Goal: Transaction & Acquisition: Purchase product/service

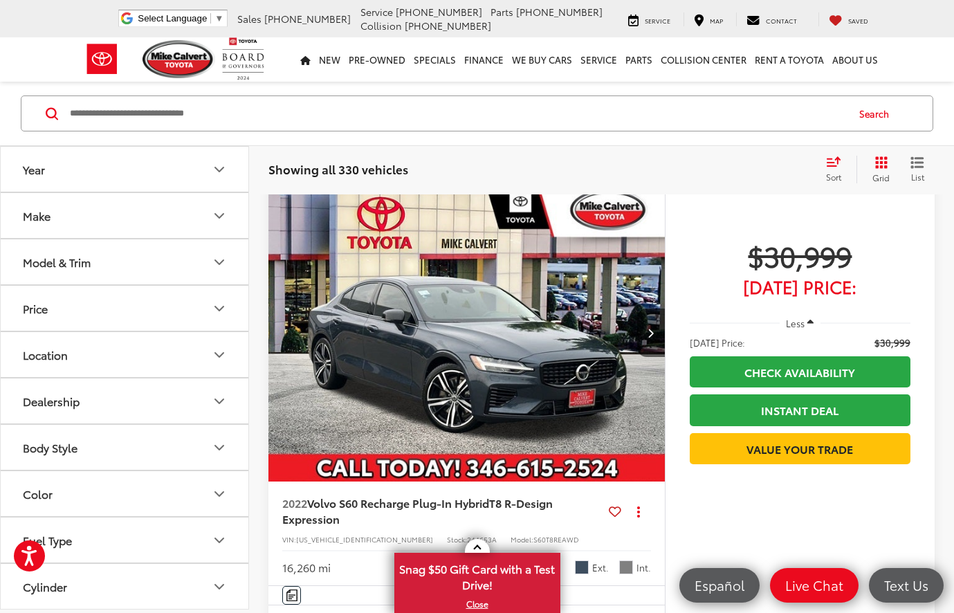
click at [215, 214] on icon "Make" at bounding box center [219, 216] width 8 height 4
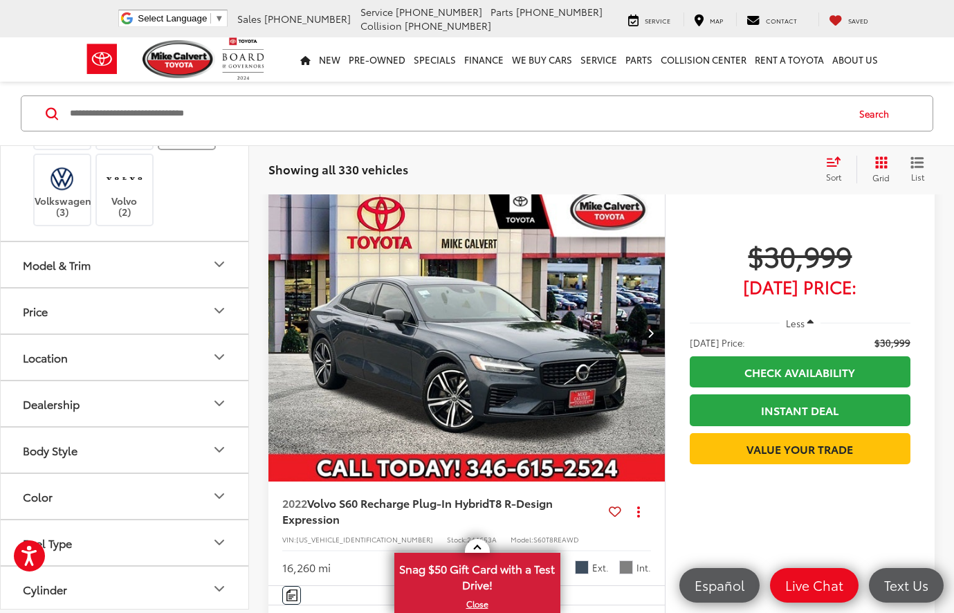
scroll to position [491, 0]
click at [192, 140] on label "Toyota (171)" at bounding box center [187, 129] width 56 height 24
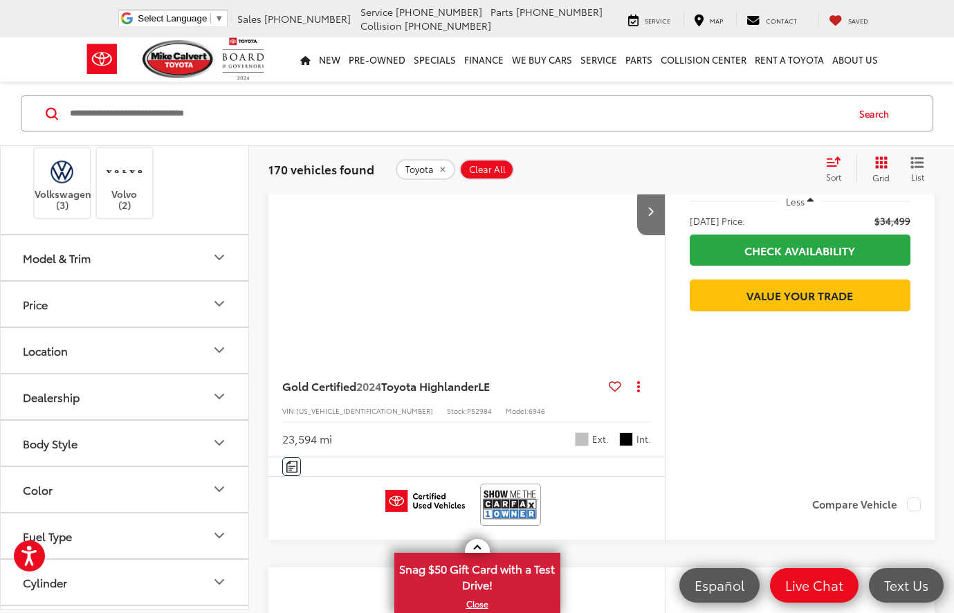
scroll to position [158, 0]
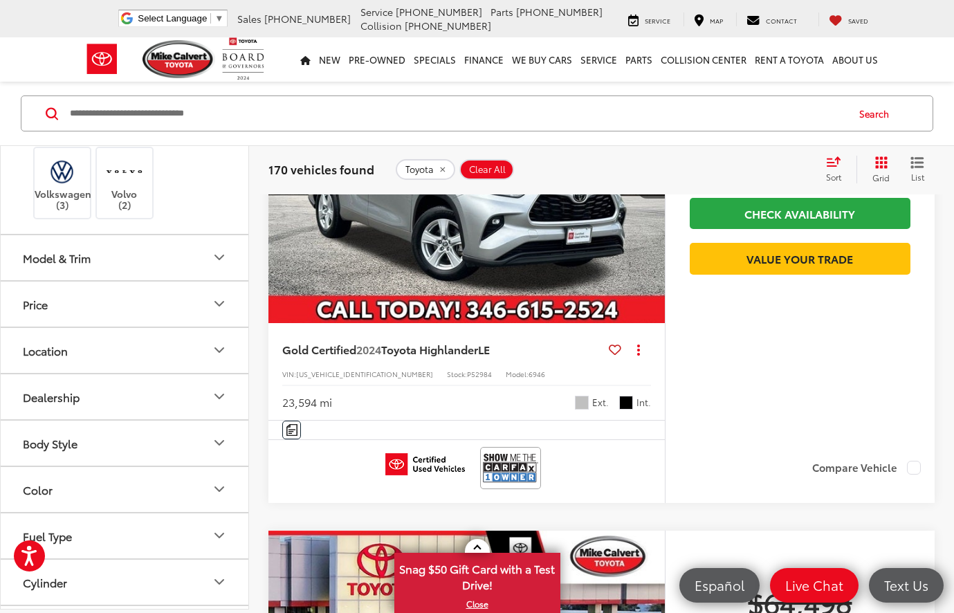
click at [217, 266] on icon "Model & Trim" at bounding box center [219, 257] width 17 height 17
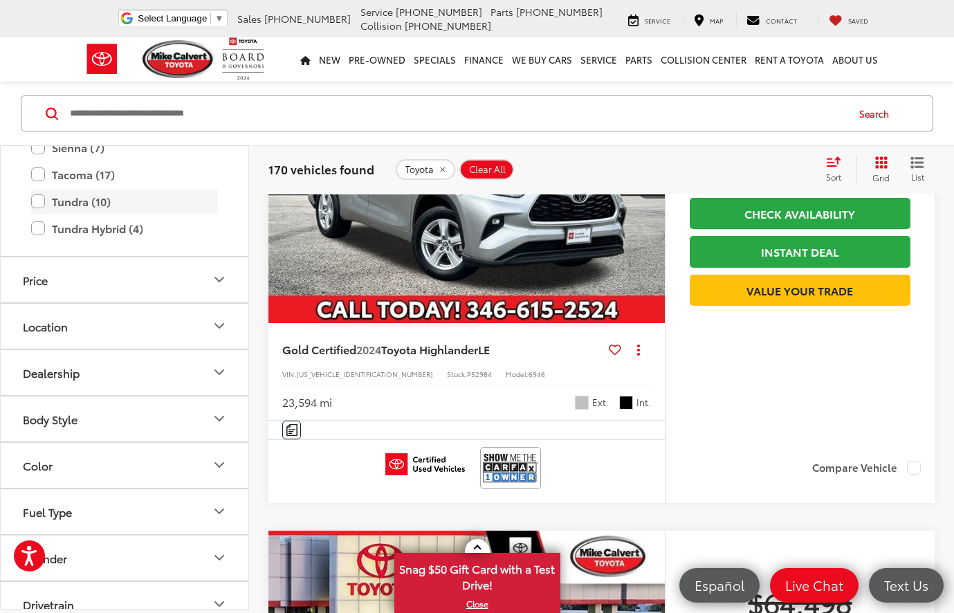
scroll to position [1086, 0]
click at [40, 186] on label "Tacoma (17)" at bounding box center [124, 174] width 187 height 24
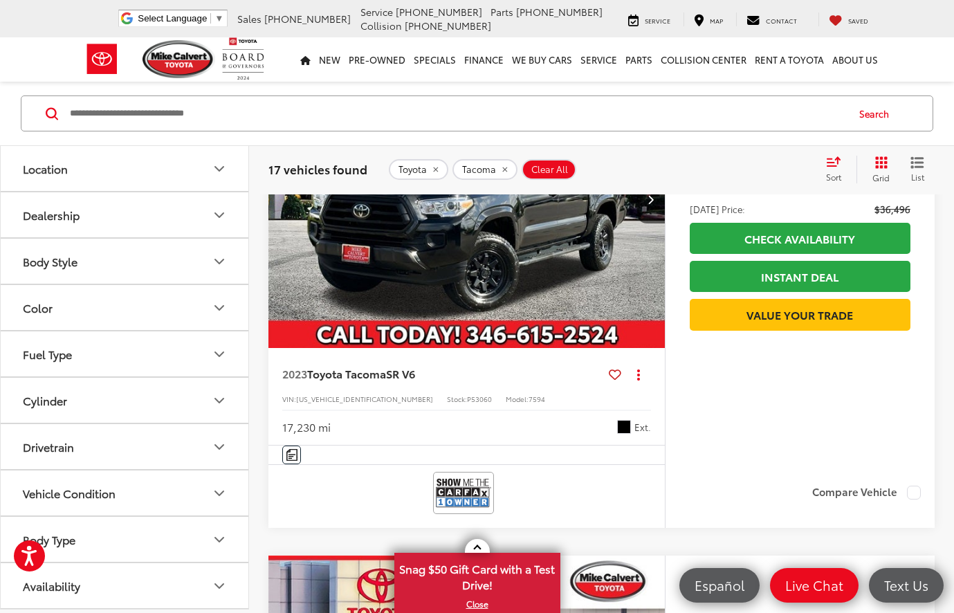
scroll to position [1148, 0]
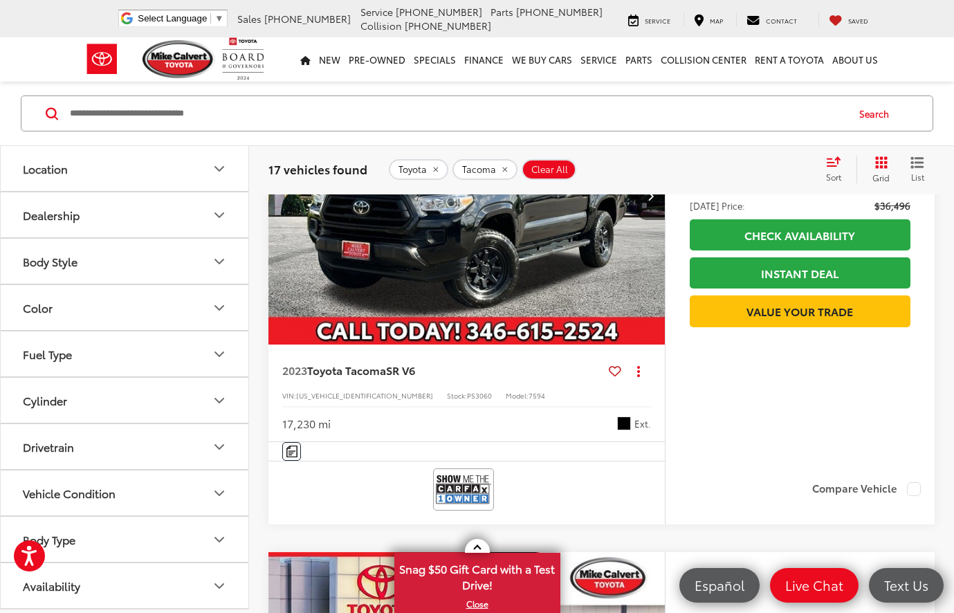
click at [206, 454] on button "Drivetrain" at bounding box center [125, 446] width 249 height 45
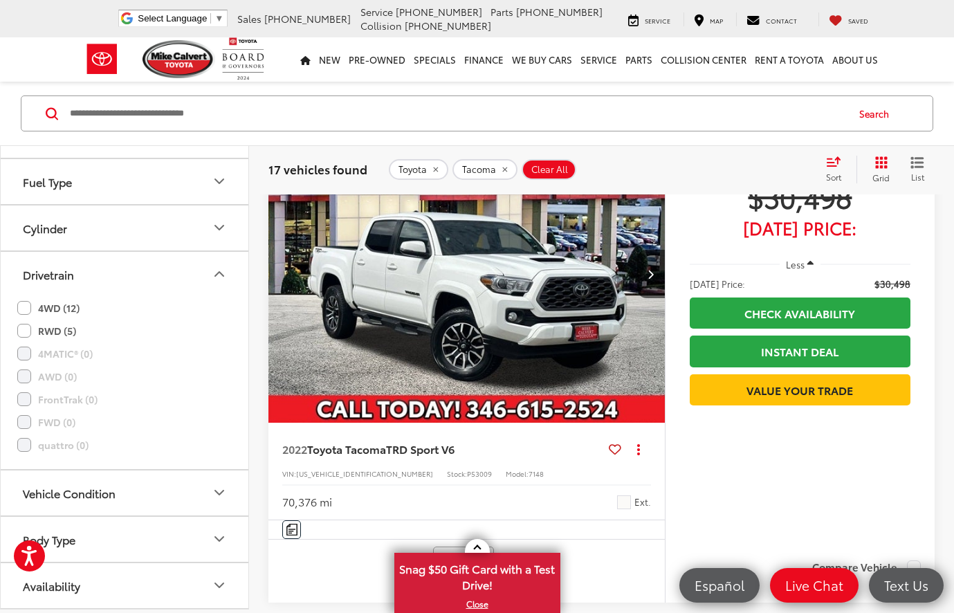
scroll to position [1698, 0]
click at [226, 505] on button "Vehicle Condition" at bounding box center [125, 493] width 249 height 45
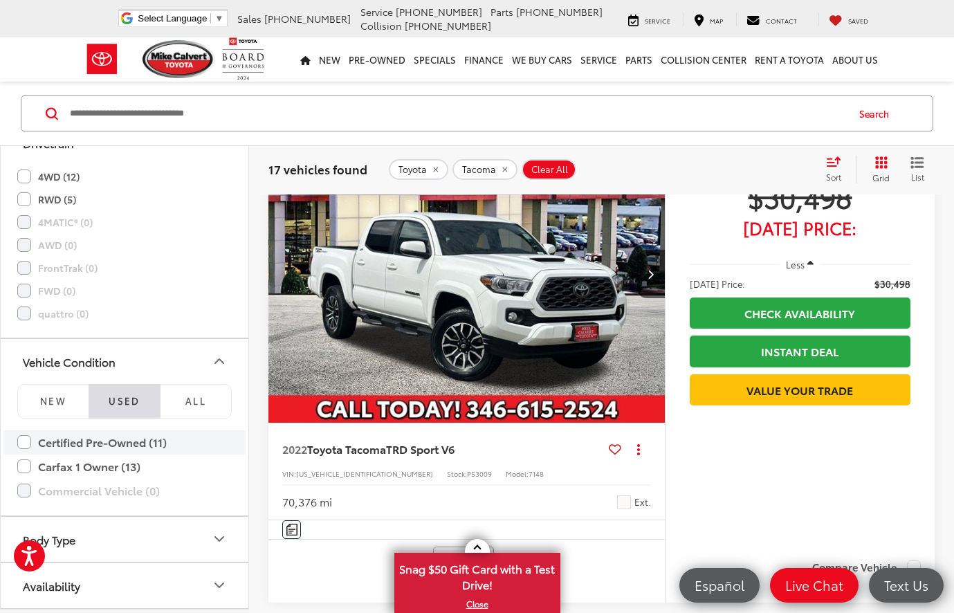
scroll to position [1830, 0]
click at [22, 442] on label "Certified Pre-Owned (11)" at bounding box center [124, 442] width 215 height 24
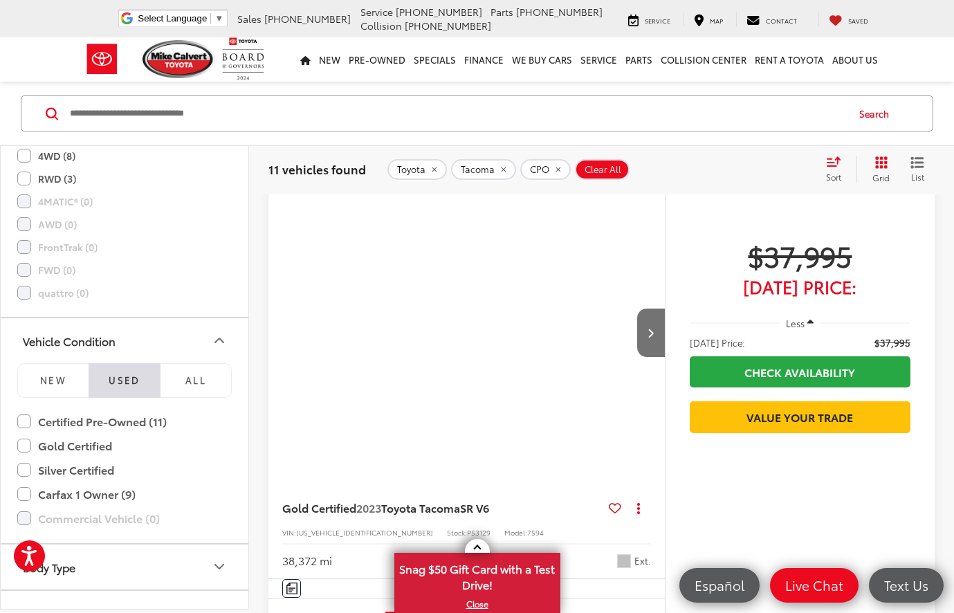
click at [28, 458] on label "Gold Certified" at bounding box center [124, 446] width 215 height 24
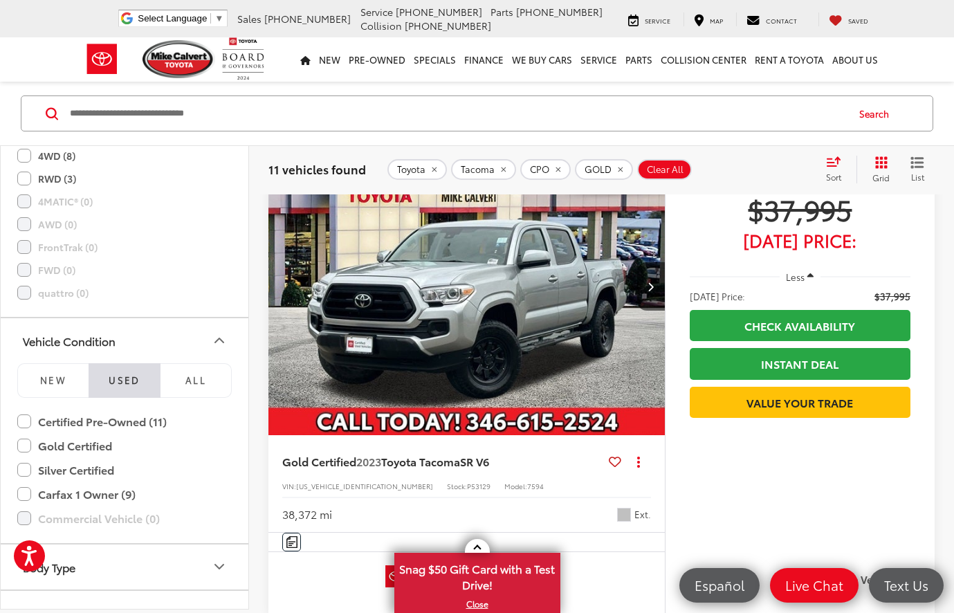
scroll to position [50, 0]
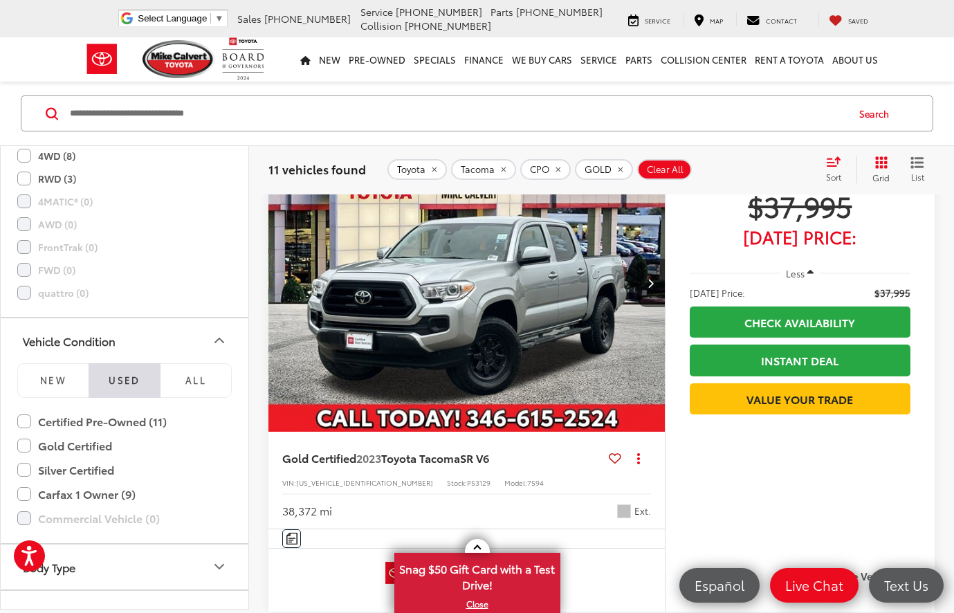
click at [585, 339] on img "2023 Toyota Tacoma SR V6 0" at bounding box center [467, 283] width 399 height 299
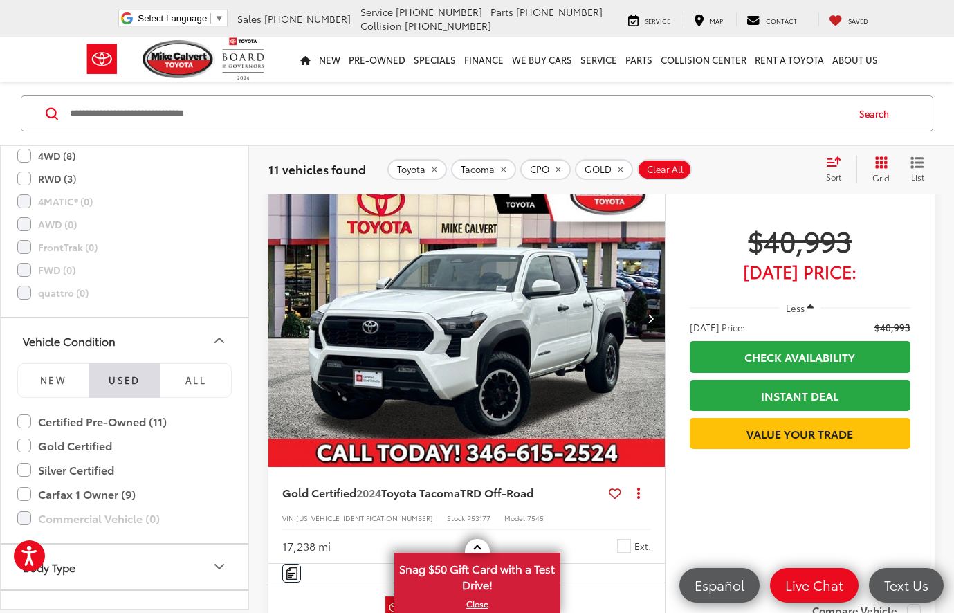
scroll to position [524, 0]
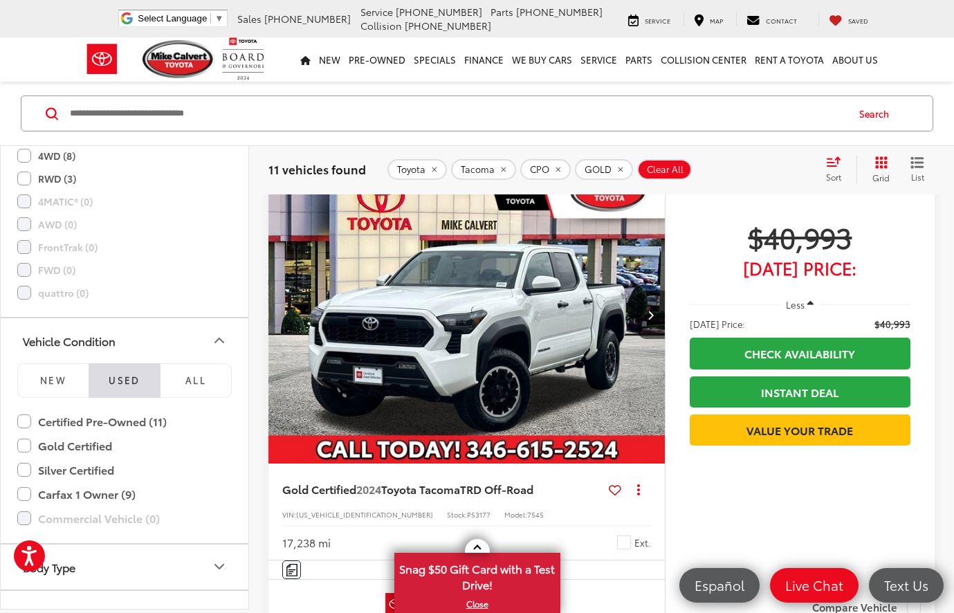
click at [516, 282] on img "2024 Toyota Tacoma TRD Off-Road 0" at bounding box center [467, 314] width 399 height 299
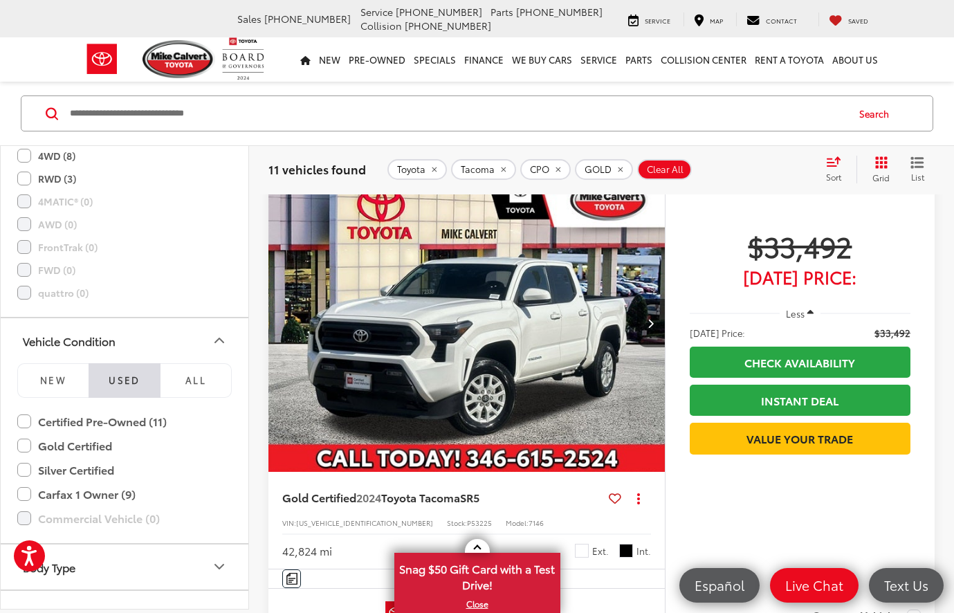
scroll to position [1027, 0]
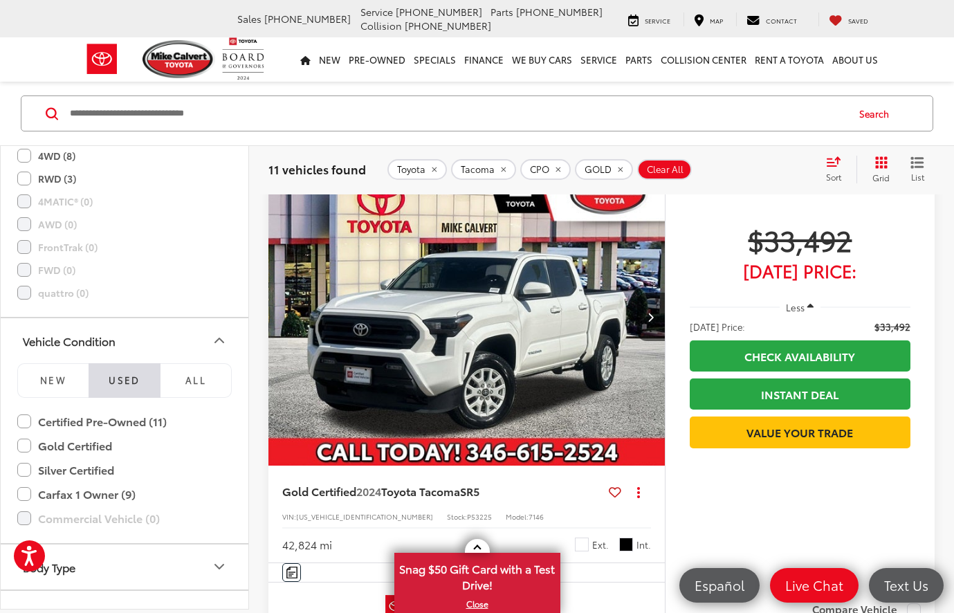
click at [500, 316] on img "2024 Toyota Tacoma SR5 0" at bounding box center [467, 317] width 399 height 299
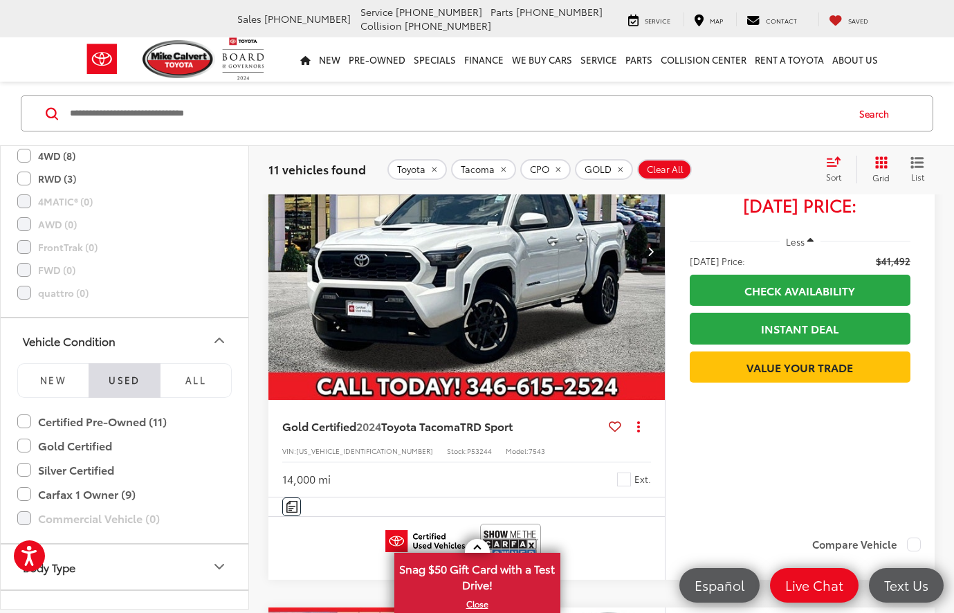
scroll to position [1630, 0]
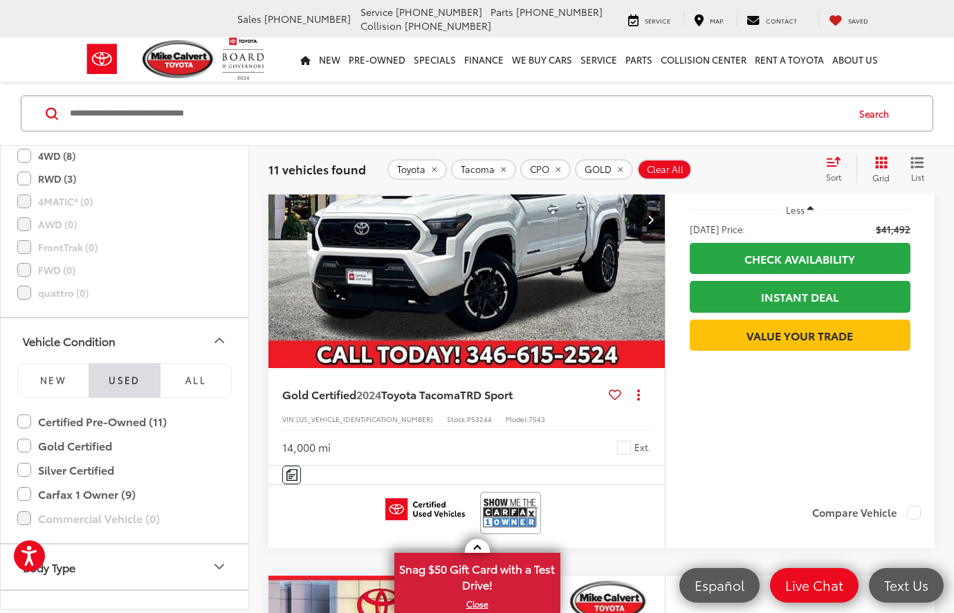
click at [437, 278] on img "2024 Toyota Tacoma TRD Sport 0" at bounding box center [467, 220] width 399 height 299
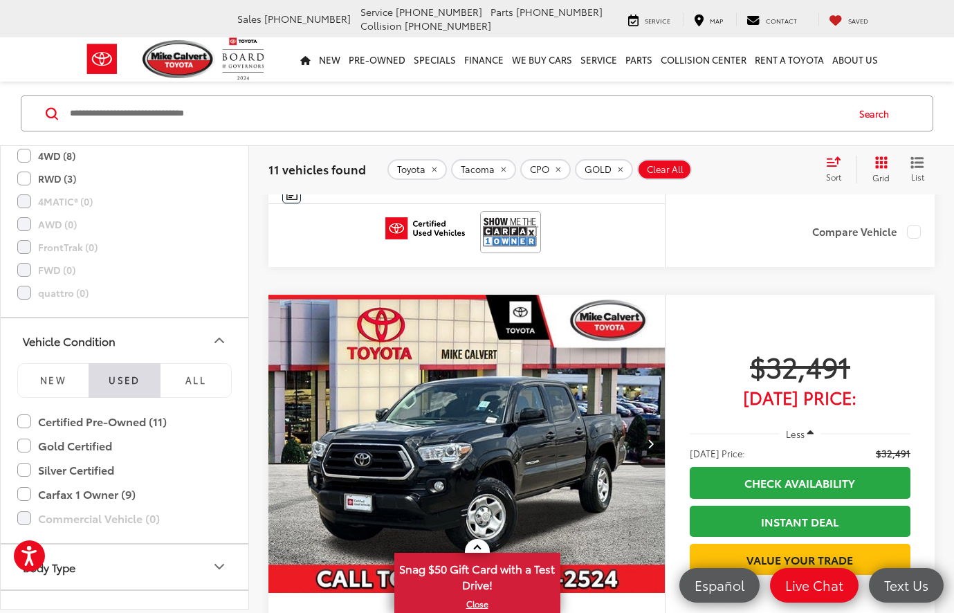
scroll to position [2079, 0]
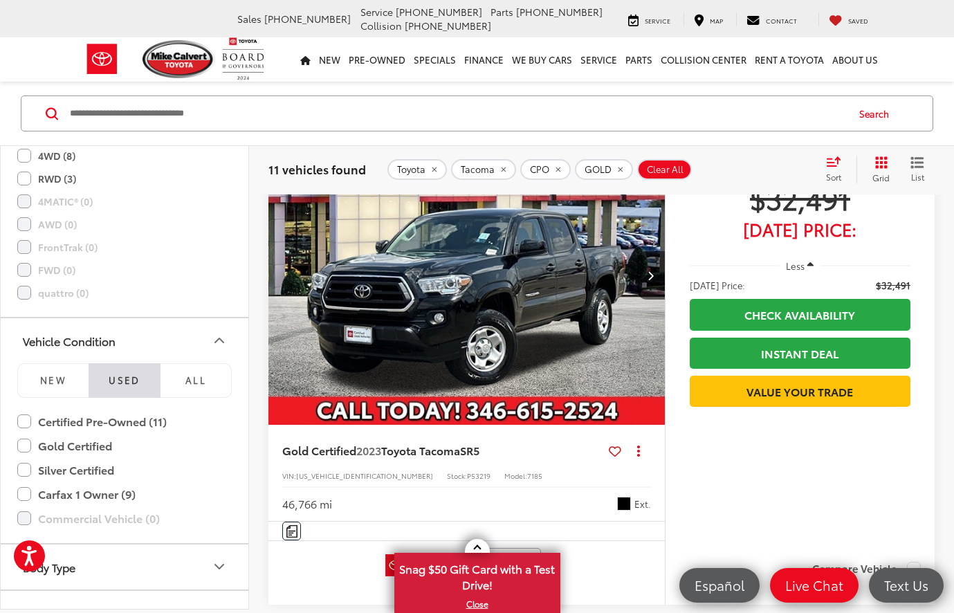
click at [520, 268] on img "2023 Toyota Tacoma SR5 0" at bounding box center [467, 276] width 399 height 299
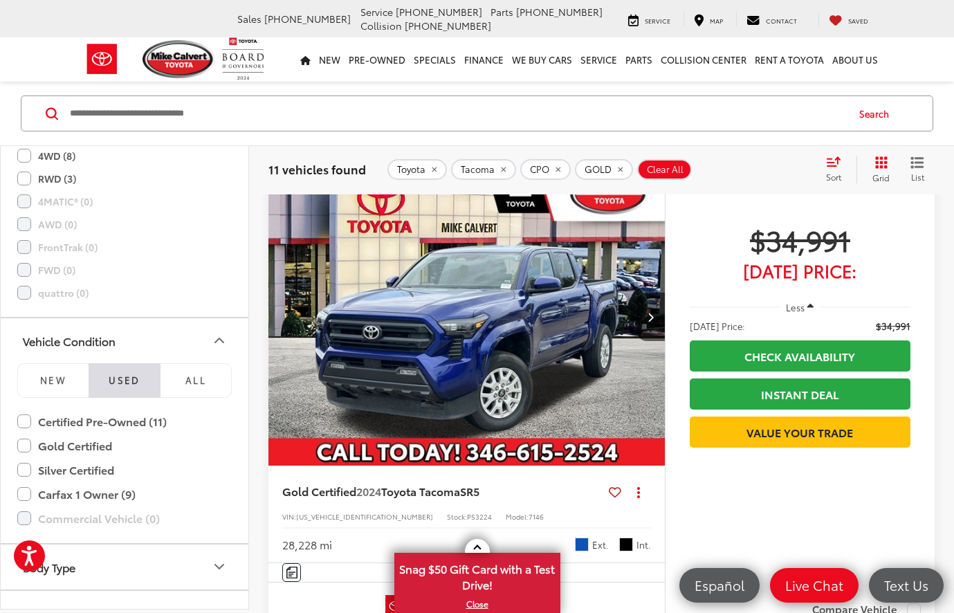
scroll to position [2547, 0]
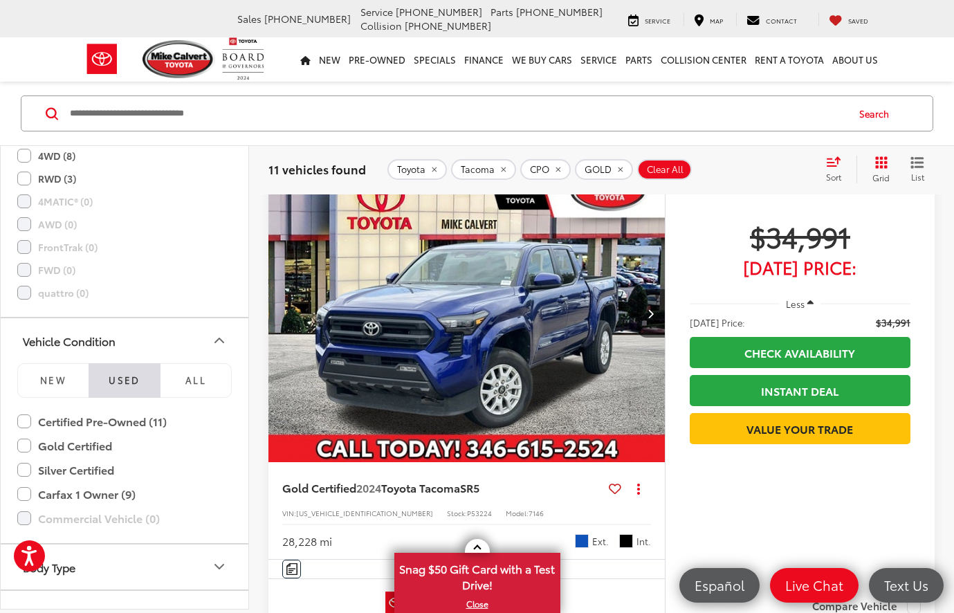
click at [449, 316] on img "2024 Toyota Tacoma SR5 0" at bounding box center [467, 314] width 399 height 299
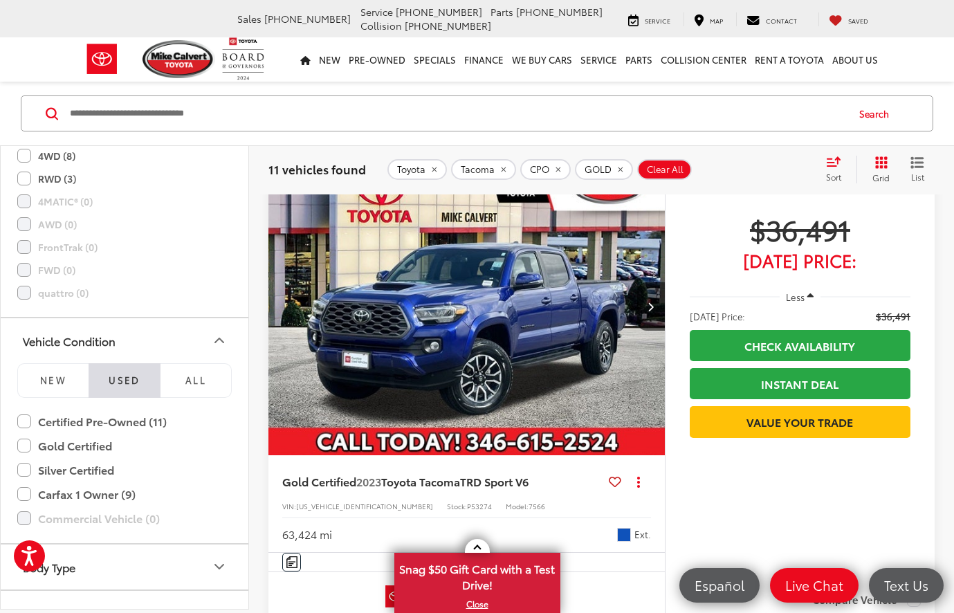
scroll to position [3066, 0]
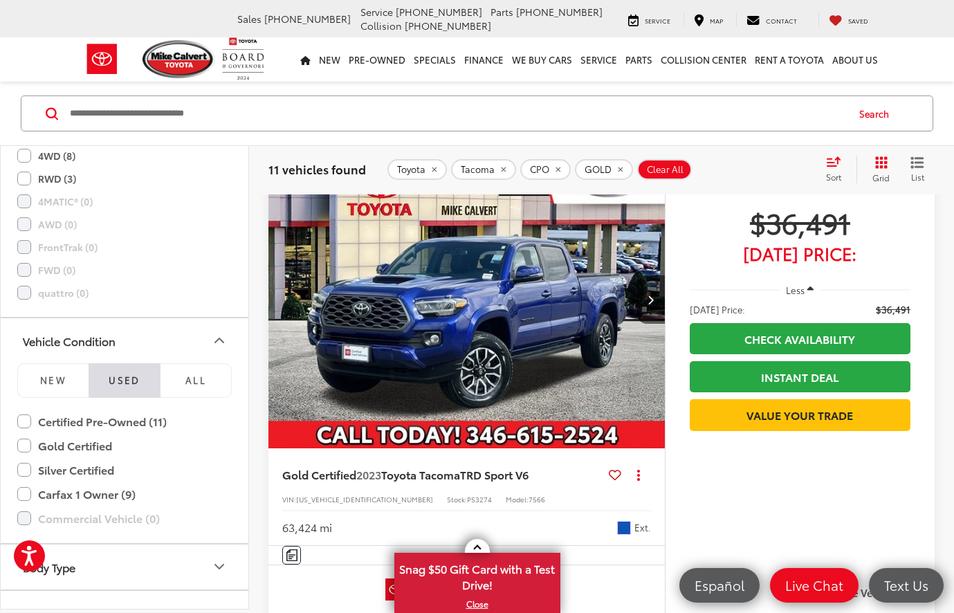
click at [443, 320] on img "2023 Toyota Tacoma TRD Sport V6 0" at bounding box center [467, 300] width 399 height 299
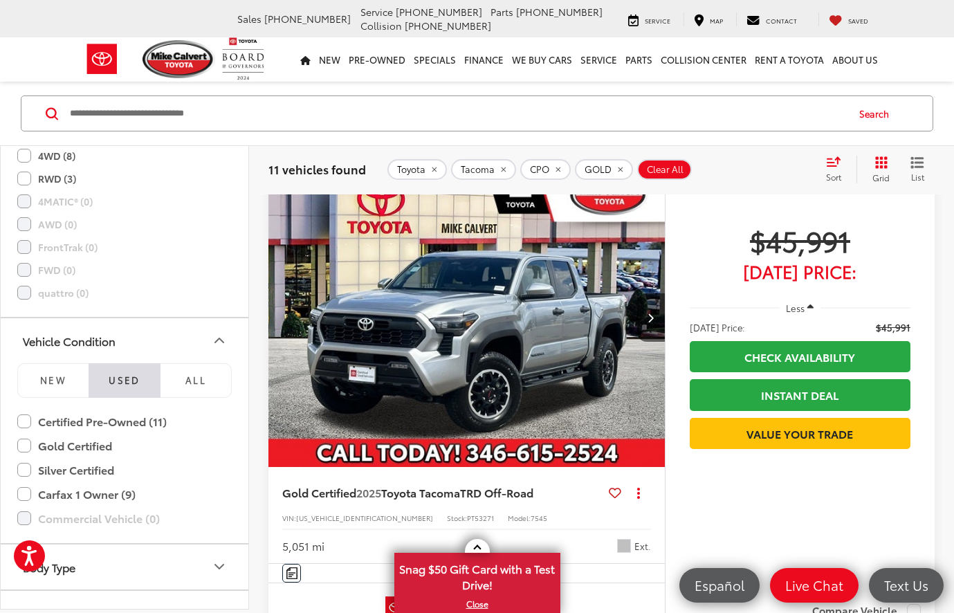
scroll to position [3568, 0]
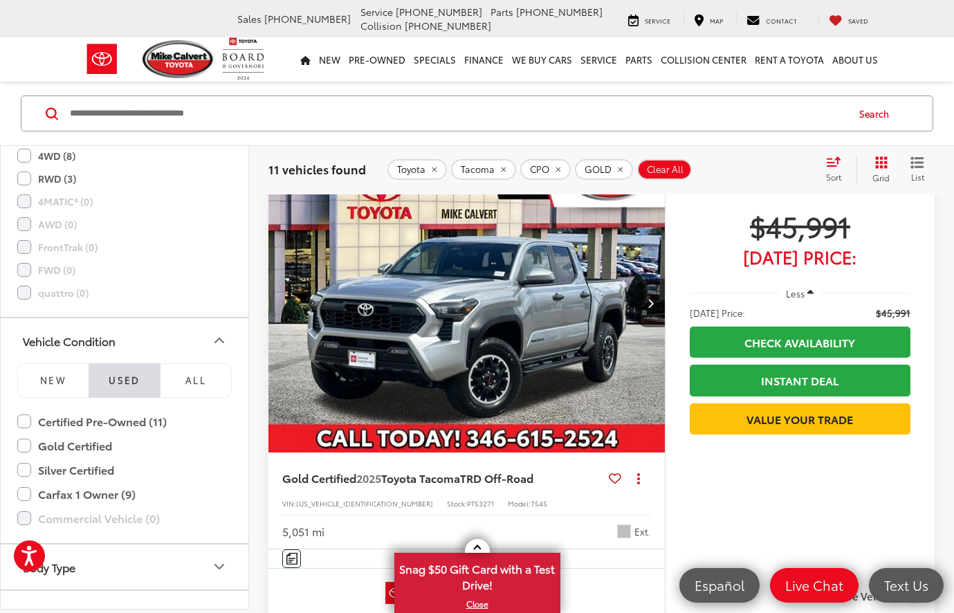
click at [461, 322] on img "2025 Toyota Tacoma TRD Off-Road 0" at bounding box center [467, 303] width 399 height 299
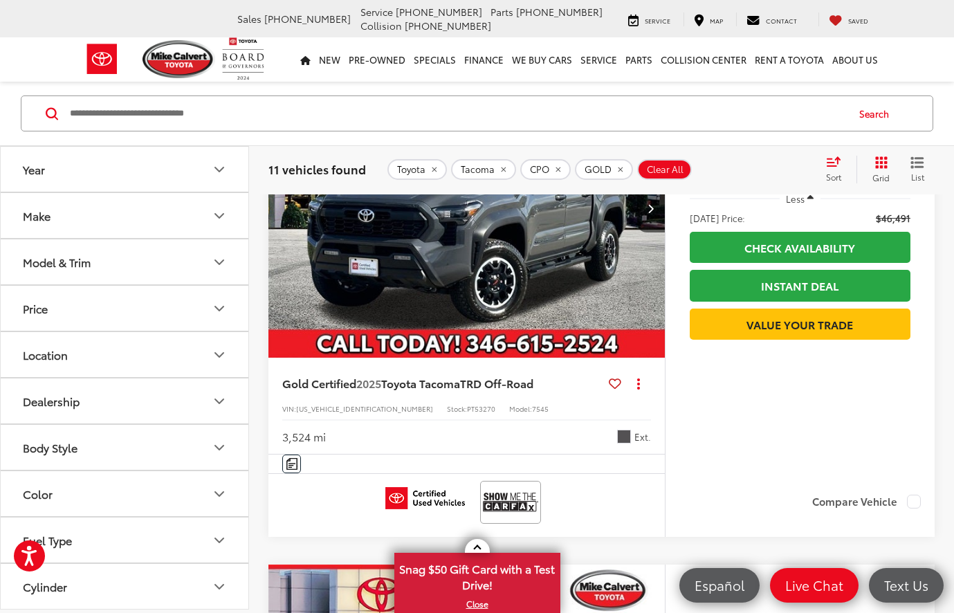
scroll to position [4094, 0]
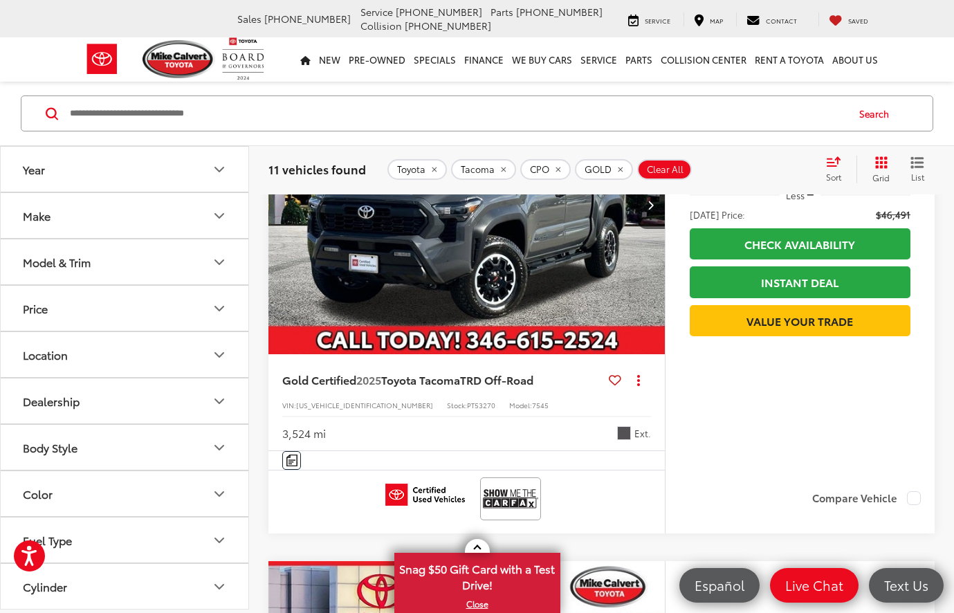
click at [449, 297] on img "2025 Toyota Tacoma TRD Off-Road 0" at bounding box center [467, 205] width 399 height 299
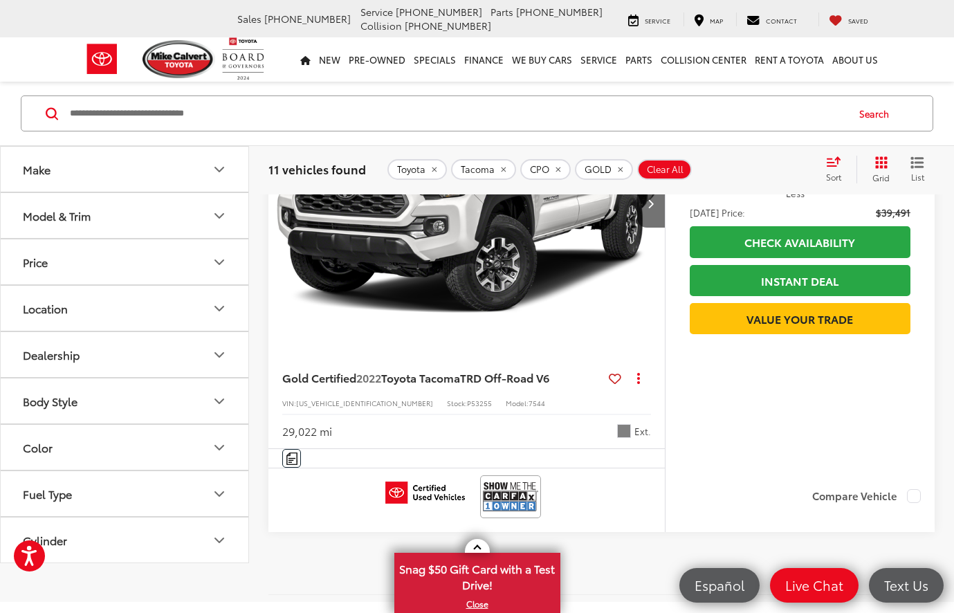
scroll to position [5158, 0]
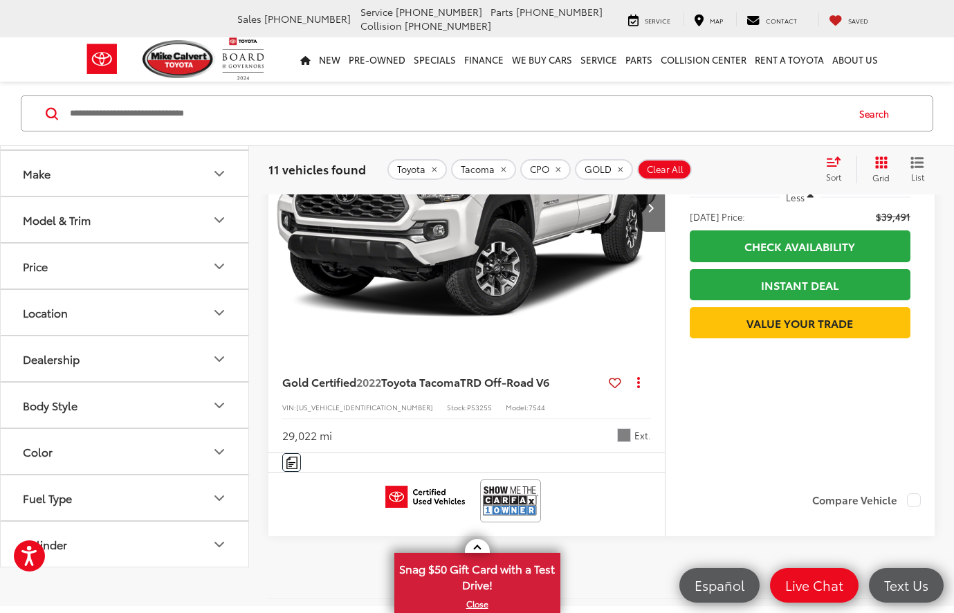
click at [498, 290] on img "2022 Toyota Tacoma TRD Off-Road V6 0" at bounding box center [467, 207] width 399 height 299
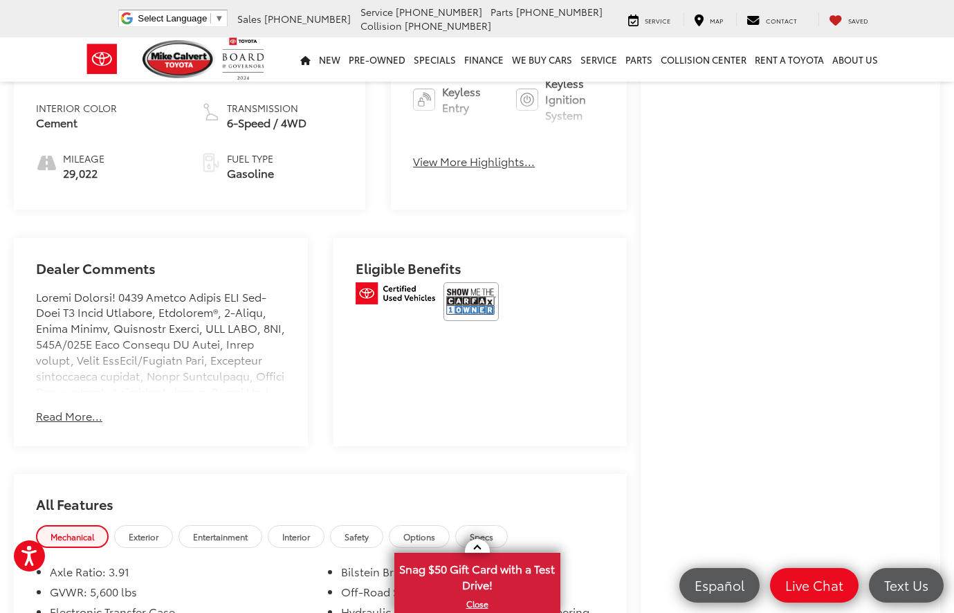
scroll to position [677, 0]
click at [79, 423] on button "Read More..." at bounding box center [69, 415] width 66 height 16
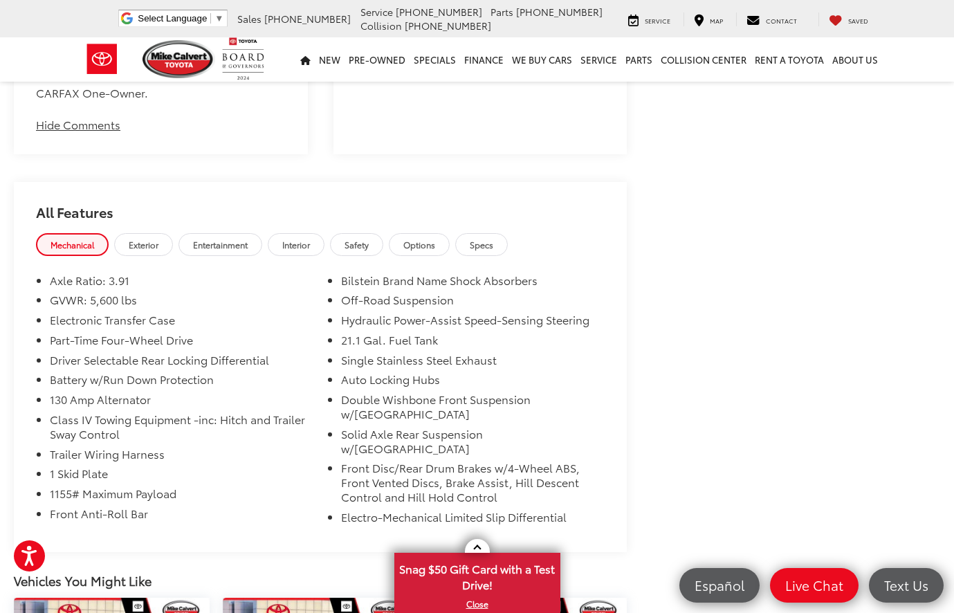
scroll to position [2275, 0]
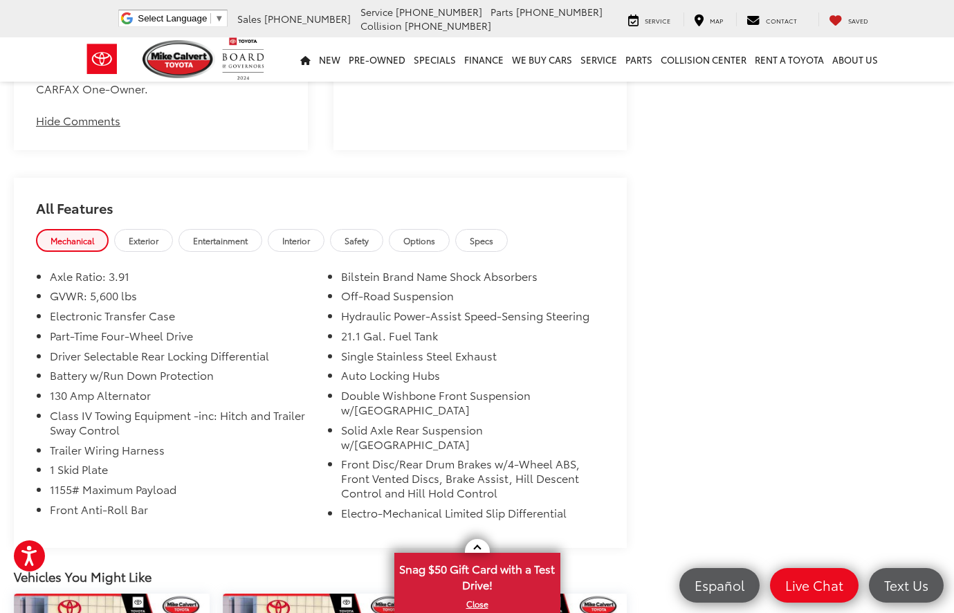
click at [493, 246] on span "Specs" at bounding box center [482, 241] width 24 height 12
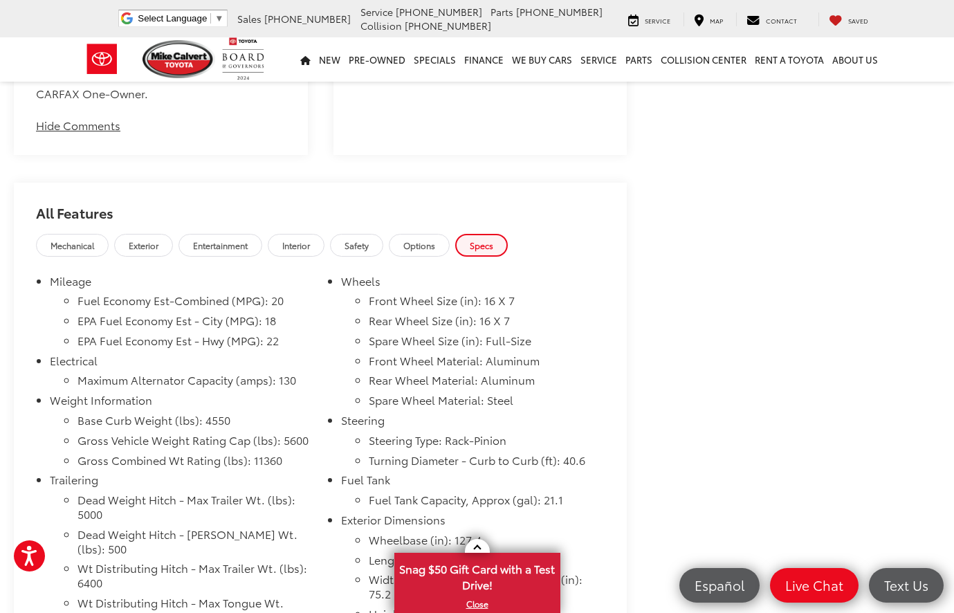
scroll to position [2267, 0]
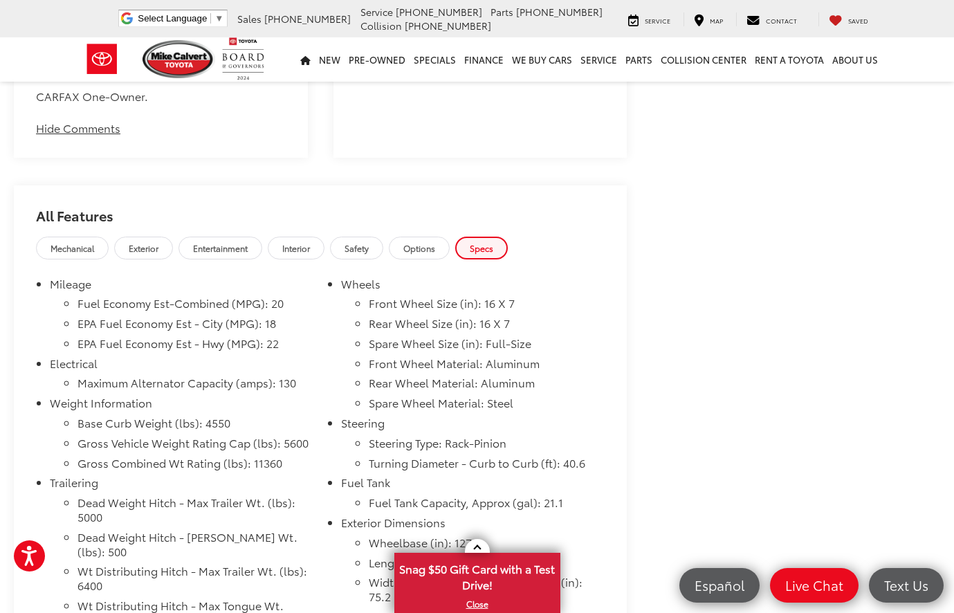
click at [435, 254] on span "Options" at bounding box center [419, 248] width 32 height 12
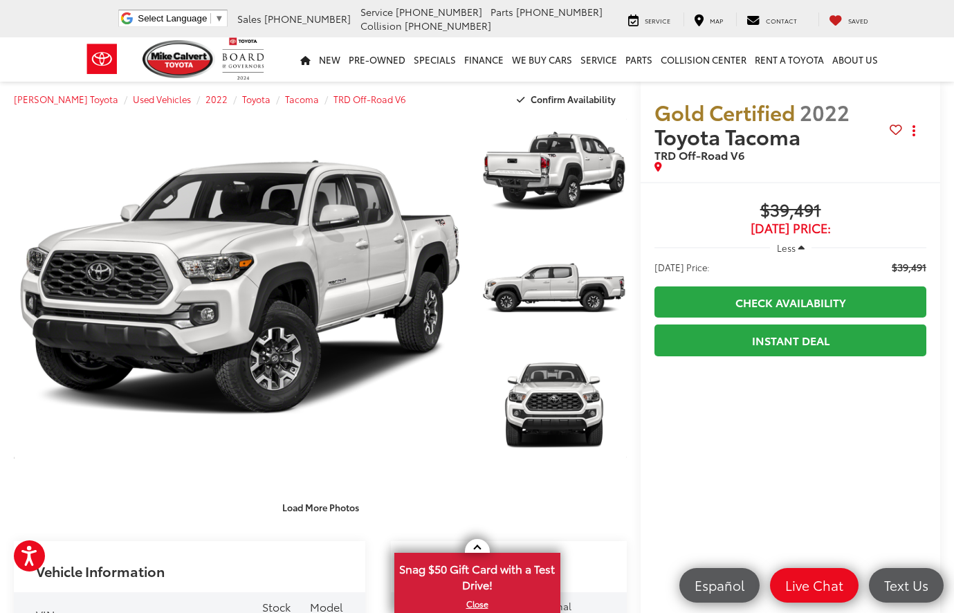
scroll to position [1, 0]
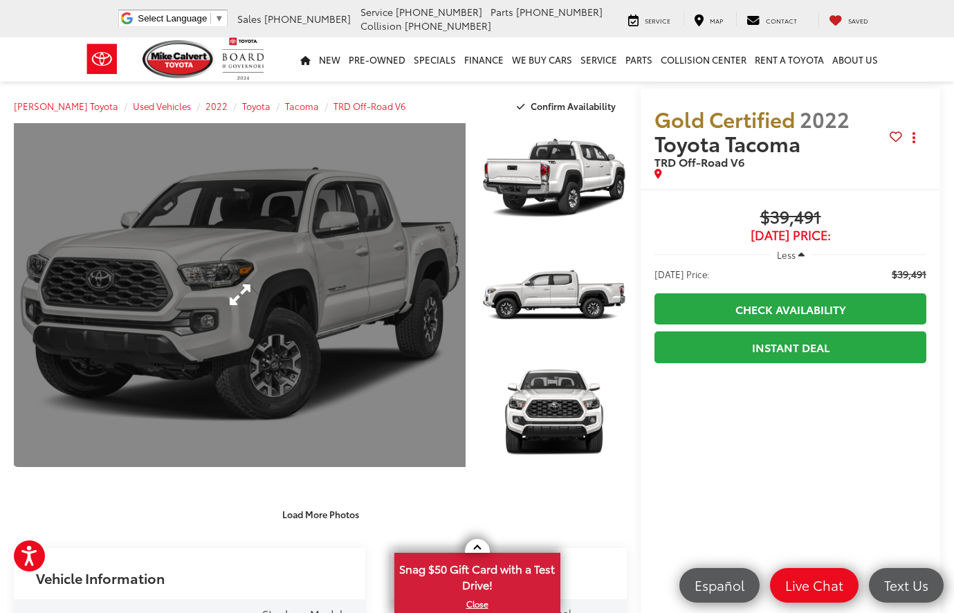
click at [330, 282] on link "Expand Photo 0" at bounding box center [240, 295] width 452 height 344
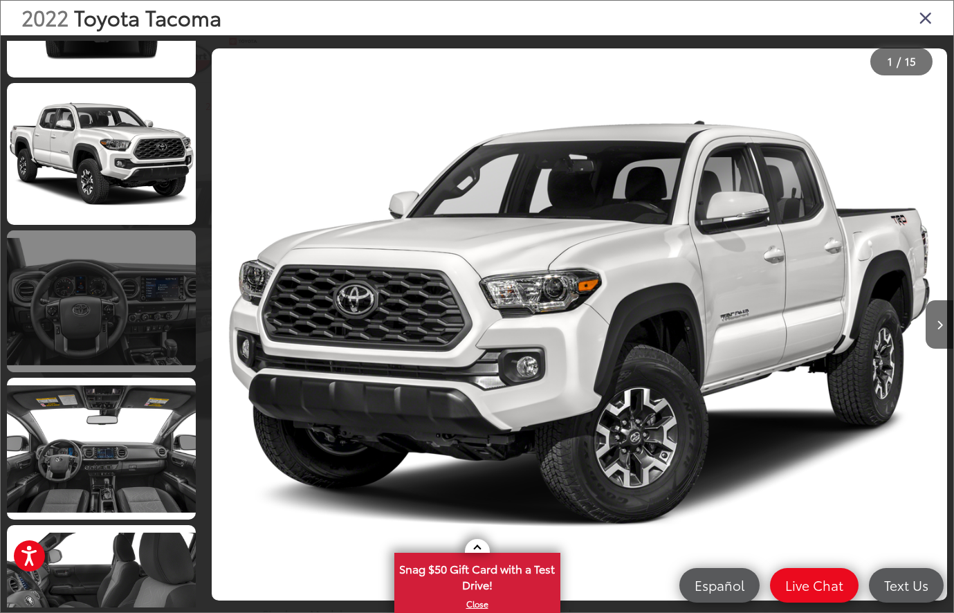
scroll to position [714, 0]
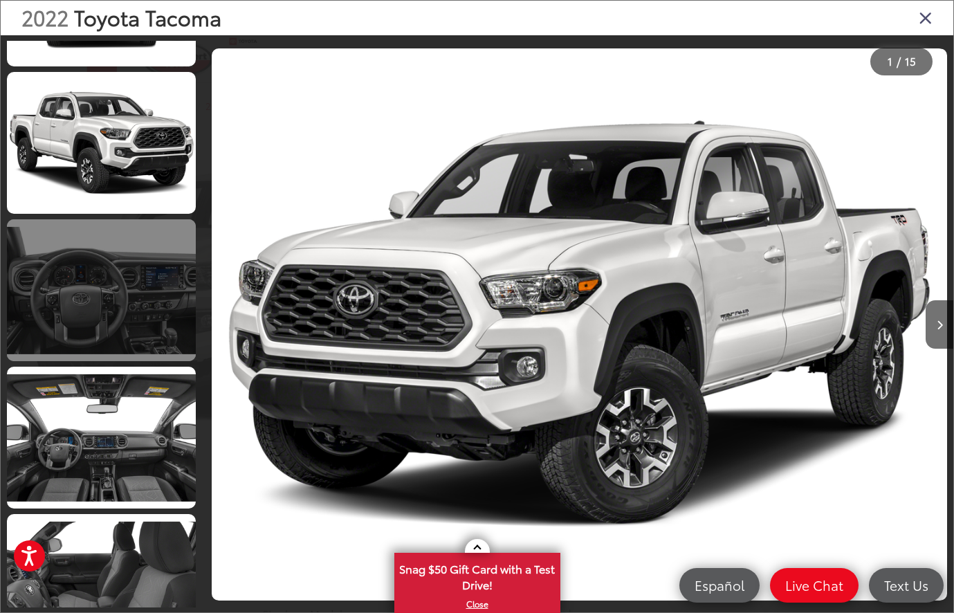
click at [150, 303] on link at bounding box center [101, 290] width 189 height 142
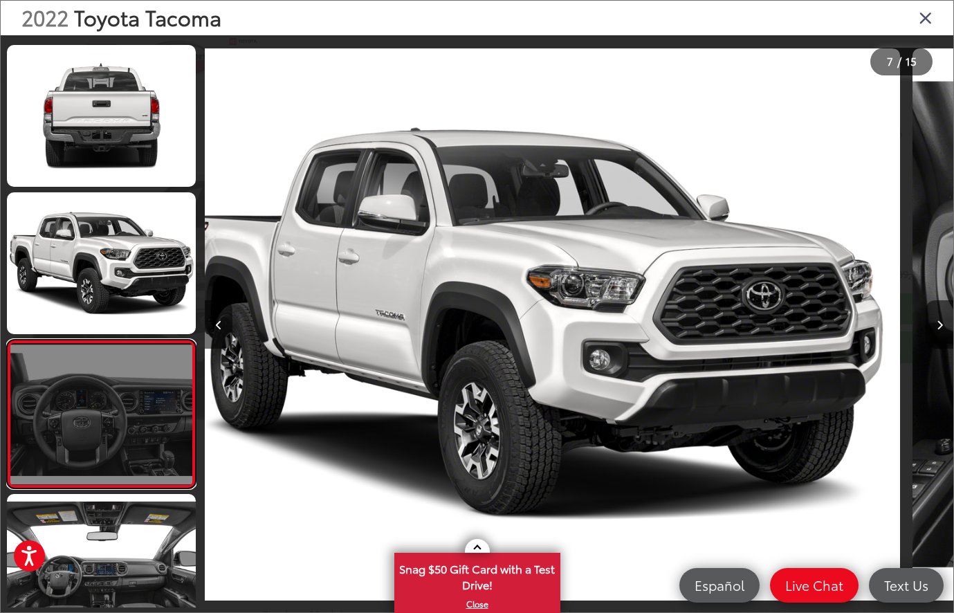
scroll to position [716, 0]
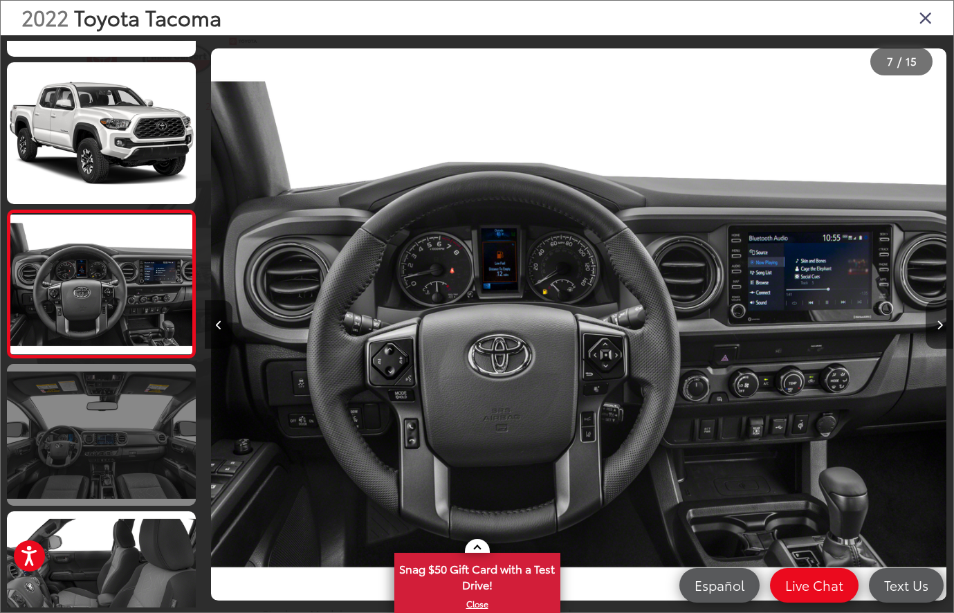
click at [149, 404] on link at bounding box center [101, 435] width 189 height 142
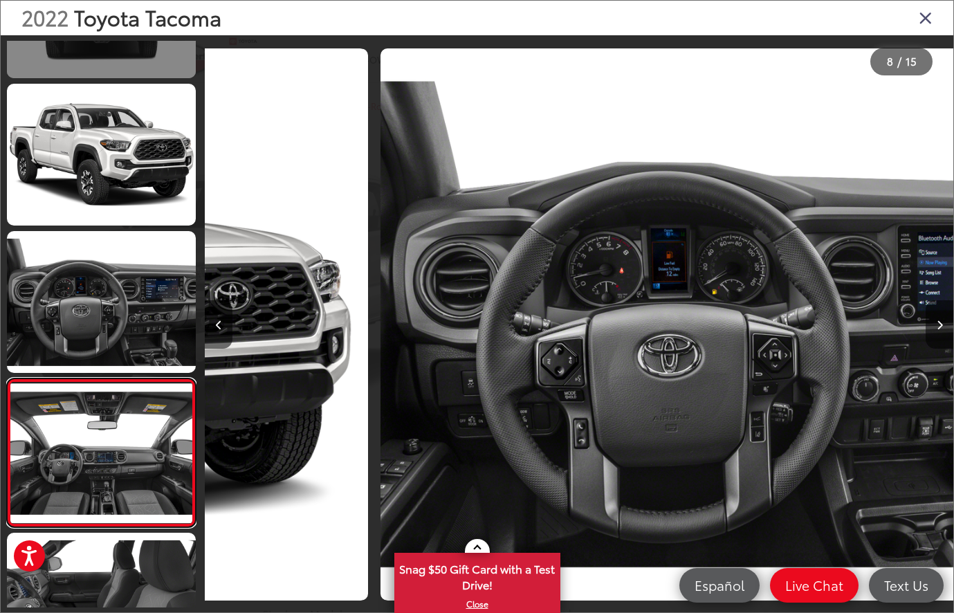
scroll to position [864, 0]
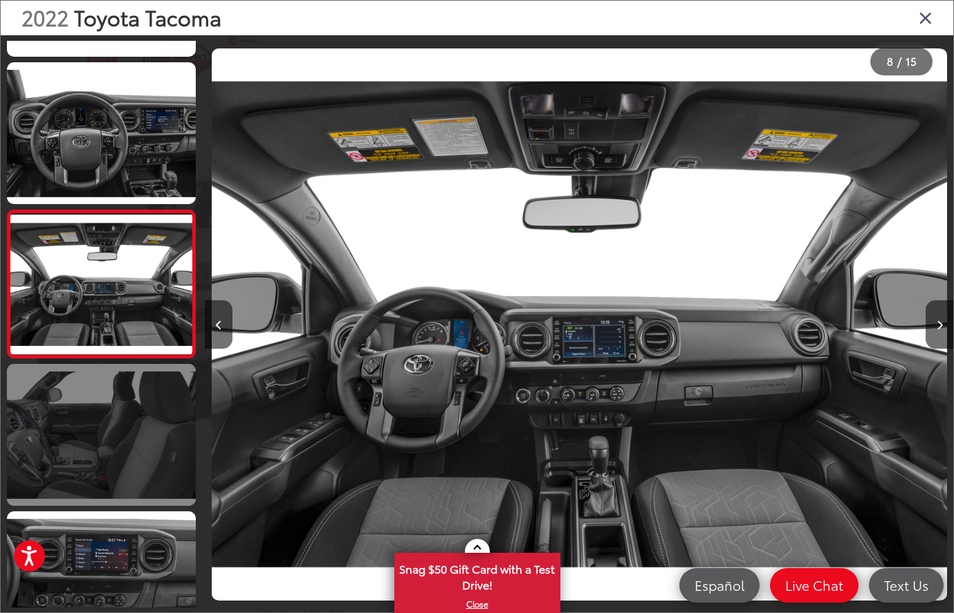
click at [122, 448] on link at bounding box center [101, 435] width 189 height 142
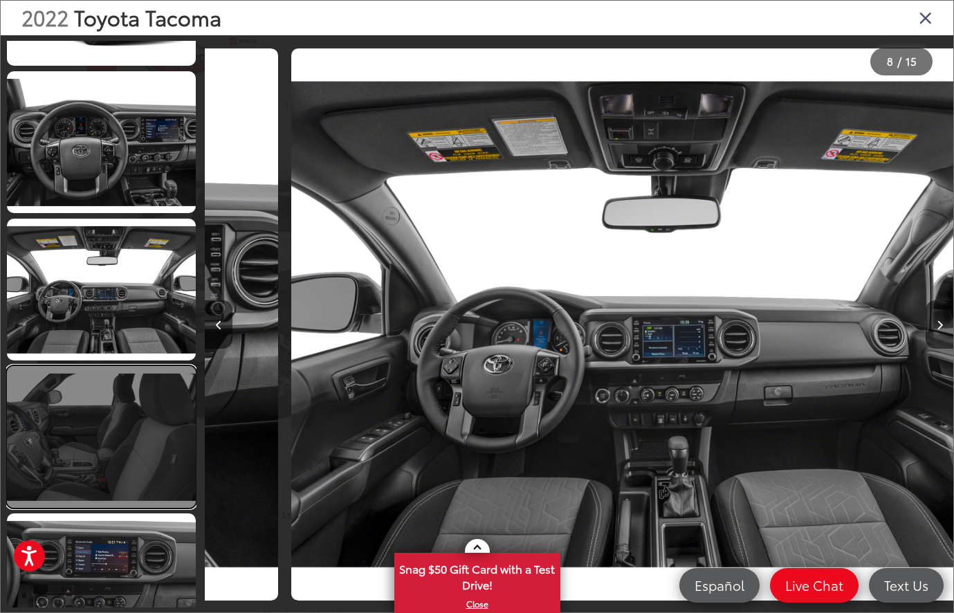
scroll to position [1011, 0]
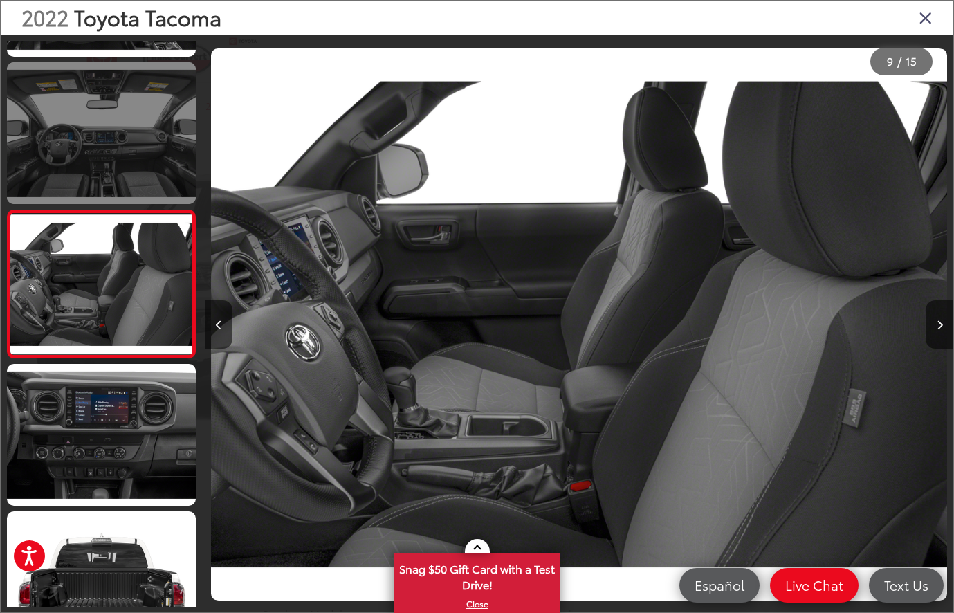
click at [134, 162] on link at bounding box center [101, 133] width 189 height 142
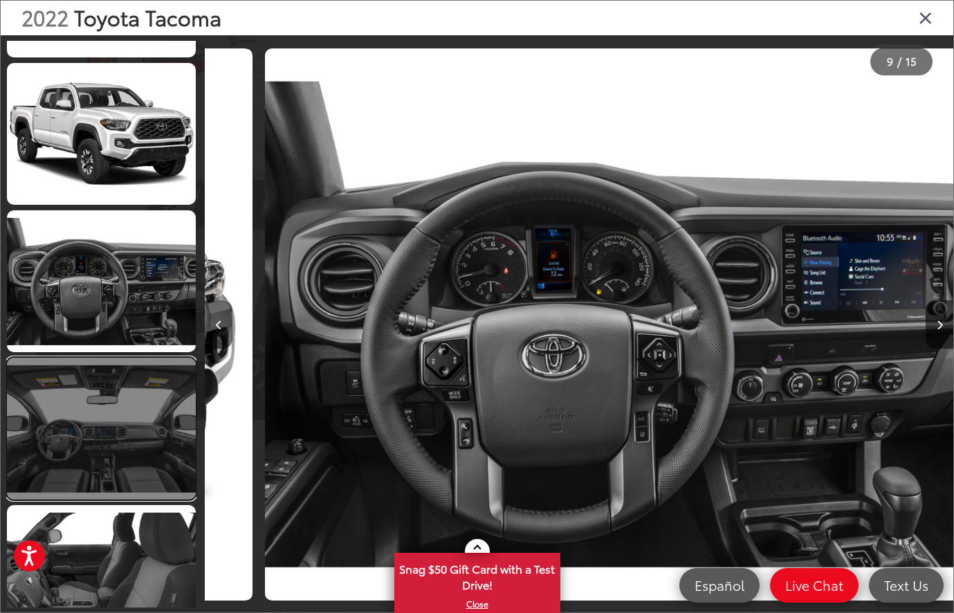
scroll to position [864, 0]
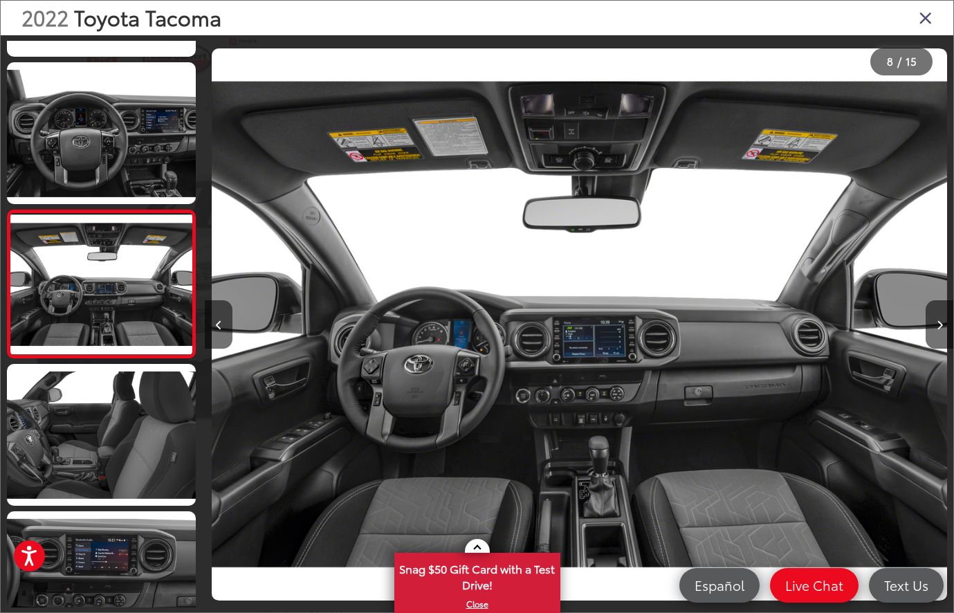
click at [619, 473] on img "2022 Toyota Tacoma TRD Off-Road V6 7" at bounding box center [580, 324] width 736 height 552
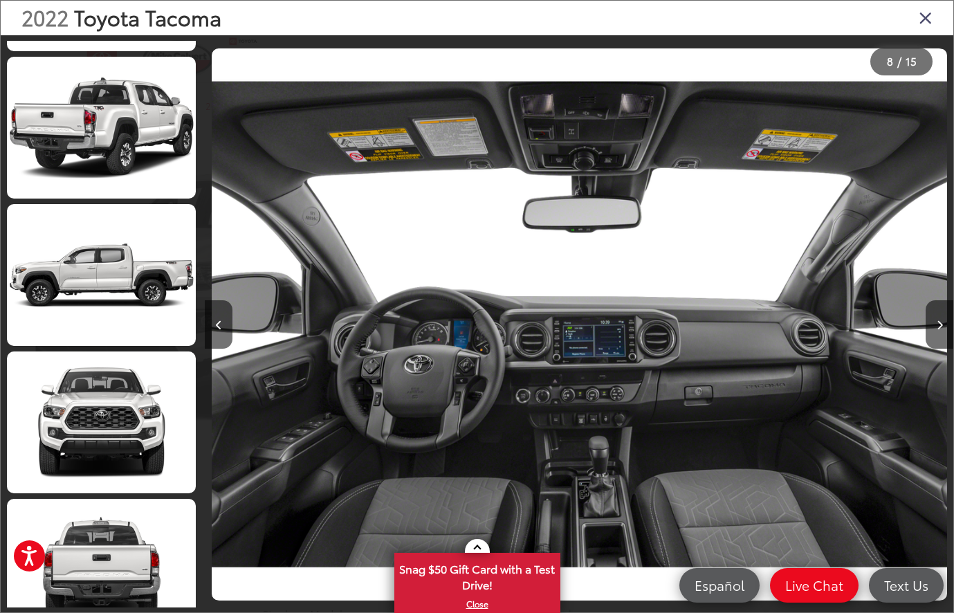
scroll to position [107, 0]
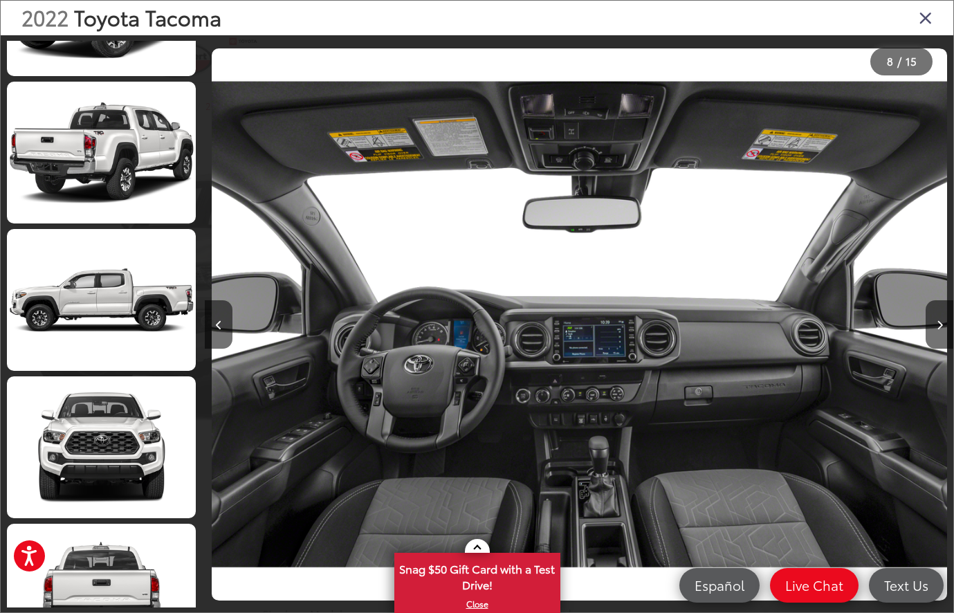
click at [263, 21] on div "2022 Toyota Tacoma" at bounding box center [477, 18] width 953 height 35
click at [921, 26] on icon "Close gallery" at bounding box center [926, 17] width 14 height 18
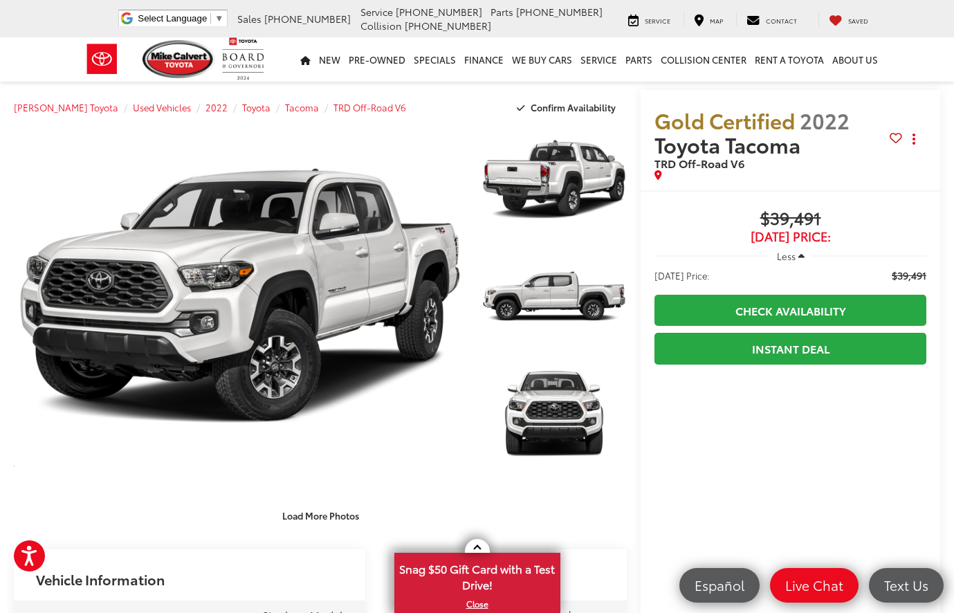
scroll to position [0, 0]
click at [717, 17] on span "Map" at bounding box center [716, 20] width 13 height 9
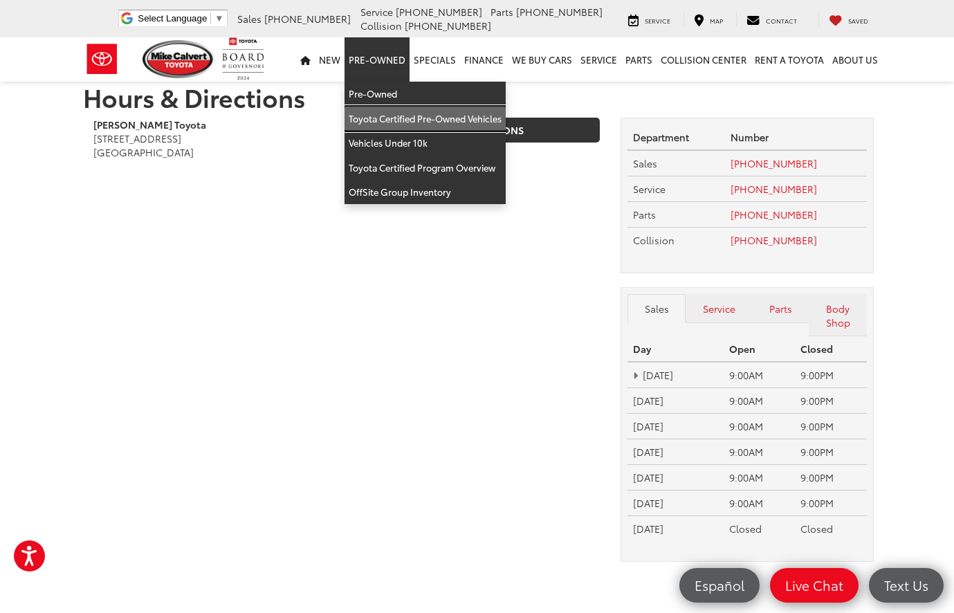
click at [392, 115] on link "Toyota Certified Pre-Owned Vehicles" at bounding box center [425, 119] width 161 height 25
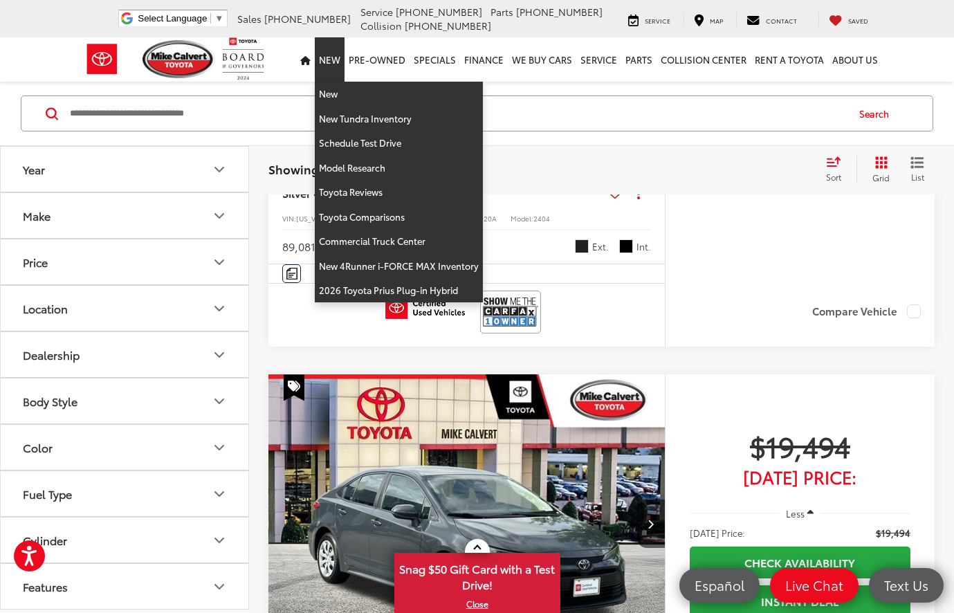
scroll to position [426, 0]
